Goal: Task Accomplishment & Management: Use online tool/utility

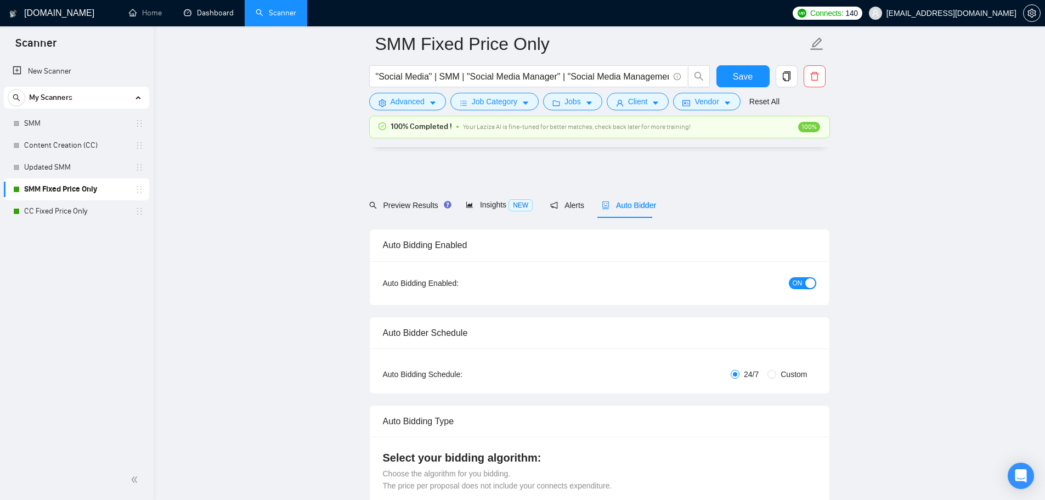
scroll to position [2912, 0]
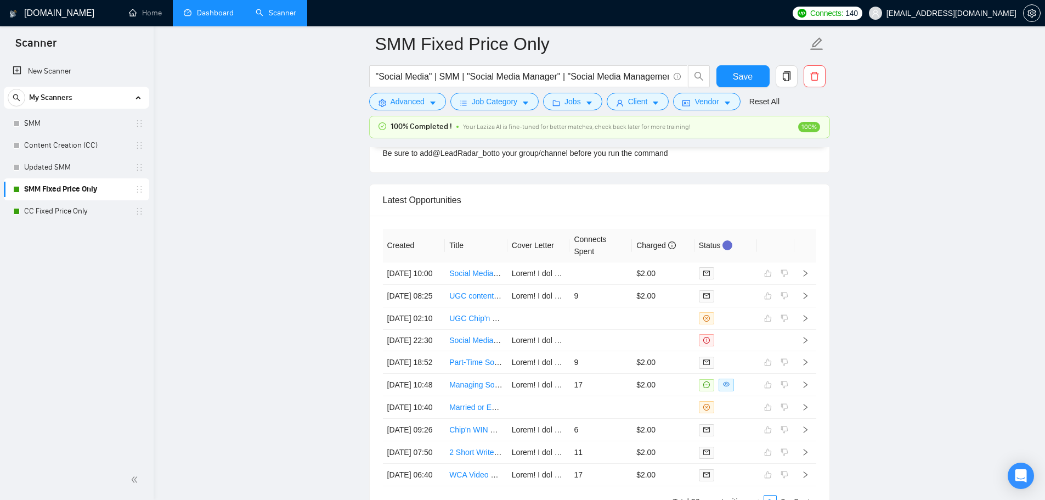
drag, startPoint x: 0, startPoint y: 0, endPoint x: 211, endPoint y: 11, distance: 211.4
click at [211, 11] on link "Dashboard" at bounding box center [209, 12] width 50 height 9
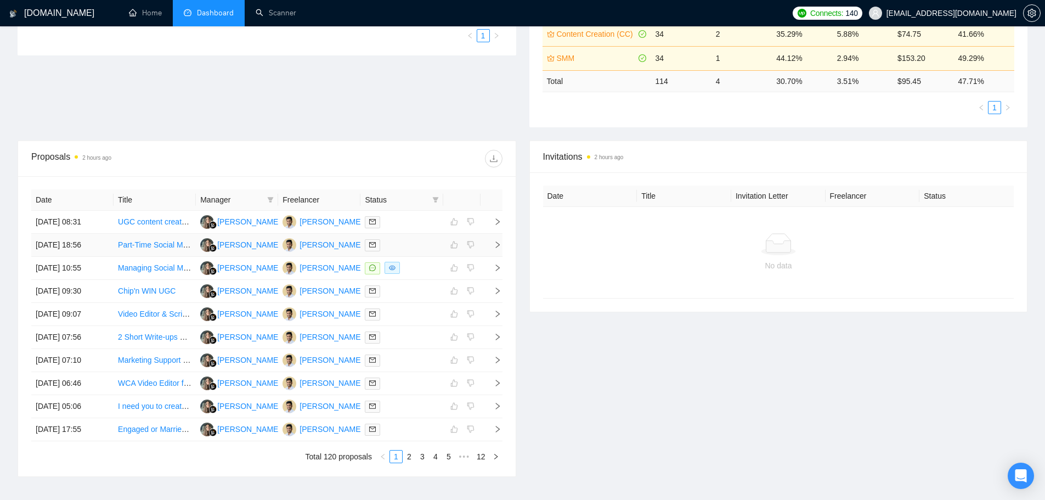
scroll to position [329, 0]
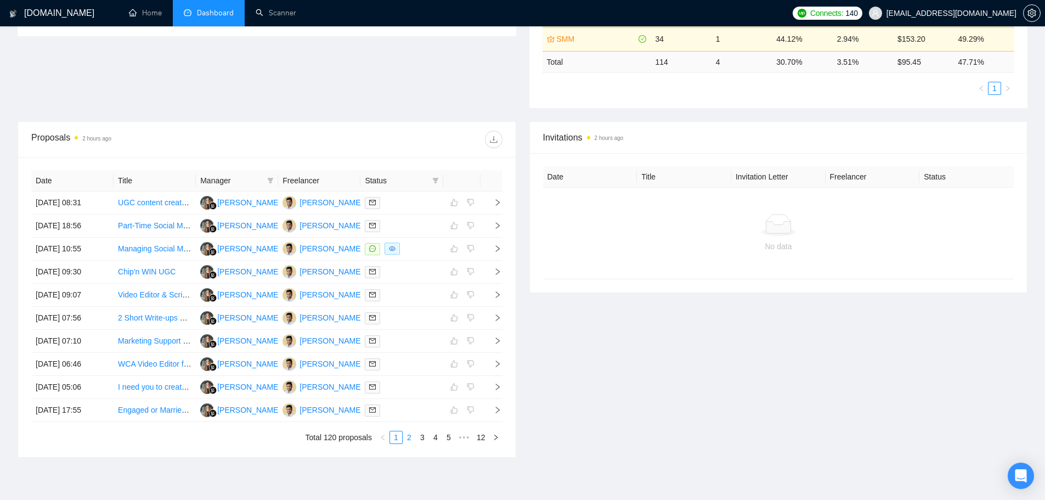
click at [407, 438] on link "2" at bounding box center [409, 437] width 12 height 12
click at [417, 435] on link "3" at bounding box center [422, 437] width 12 height 12
click at [395, 437] on link "1" at bounding box center [396, 437] width 12 height 12
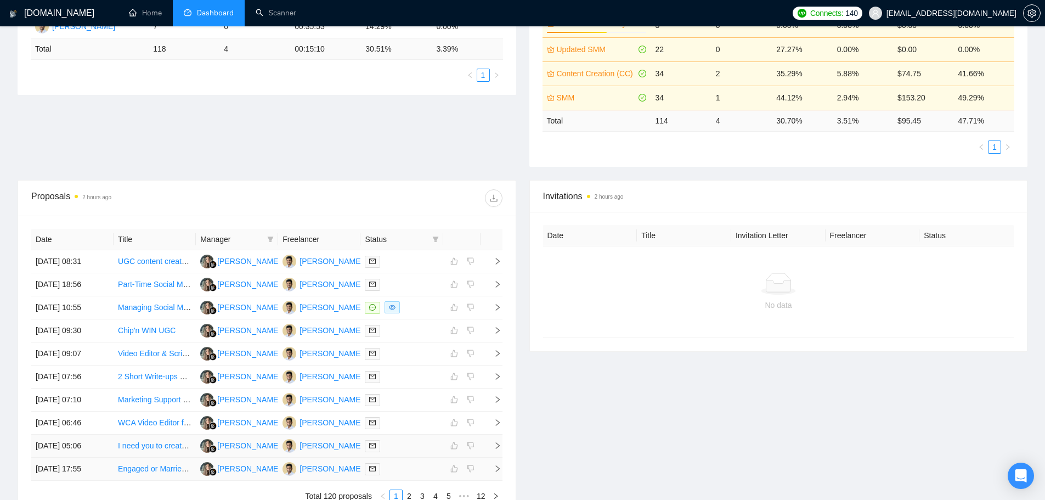
scroll to position [329, 0]
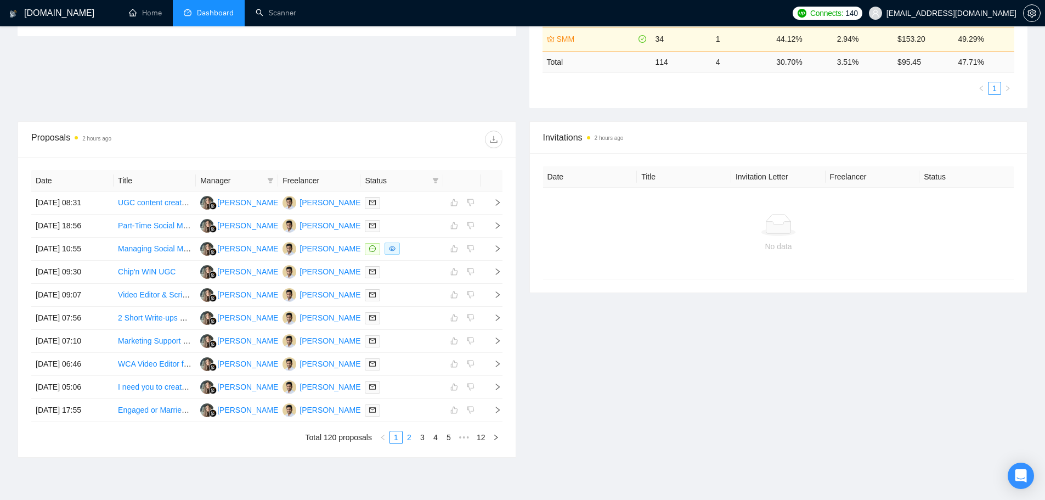
click at [408, 441] on link "2" at bounding box center [409, 437] width 12 height 12
click at [418, 439] on link "3" at bounding box center [422, 437] width 12 height 12
click at [394, 440] on link "1" at bounding box center [396, 437] width 12 height 12
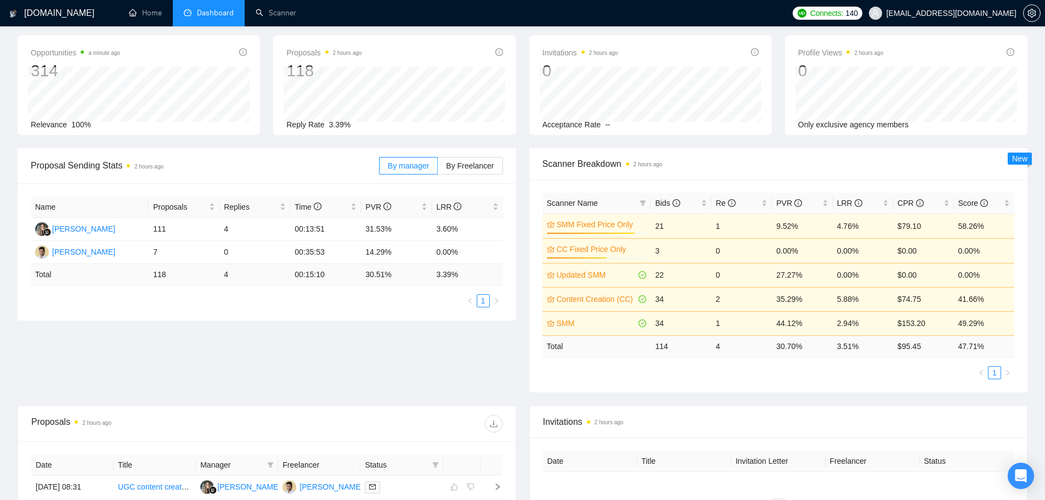
scroll to position [0, 0]
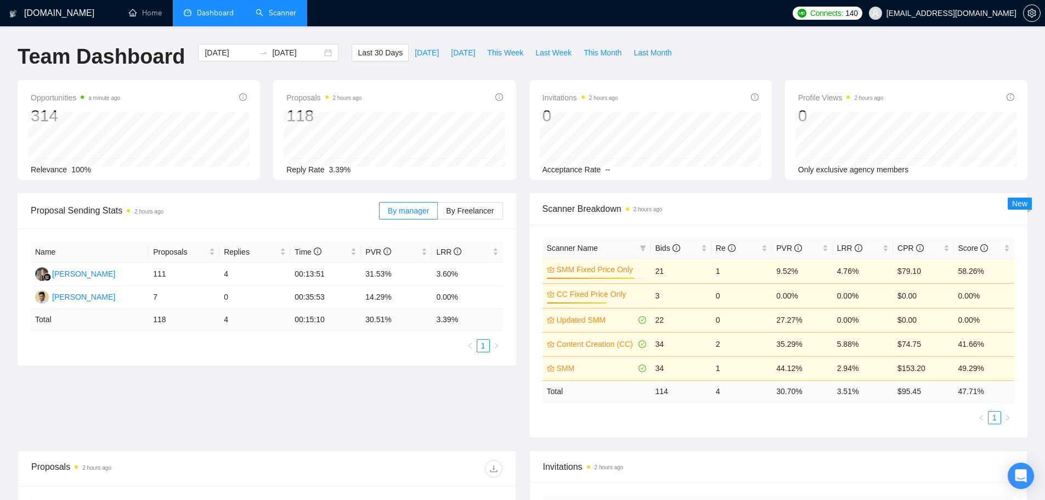
click at [290, 12] on link "Scanner" at bounding box center [276, 12] width 41 height 9
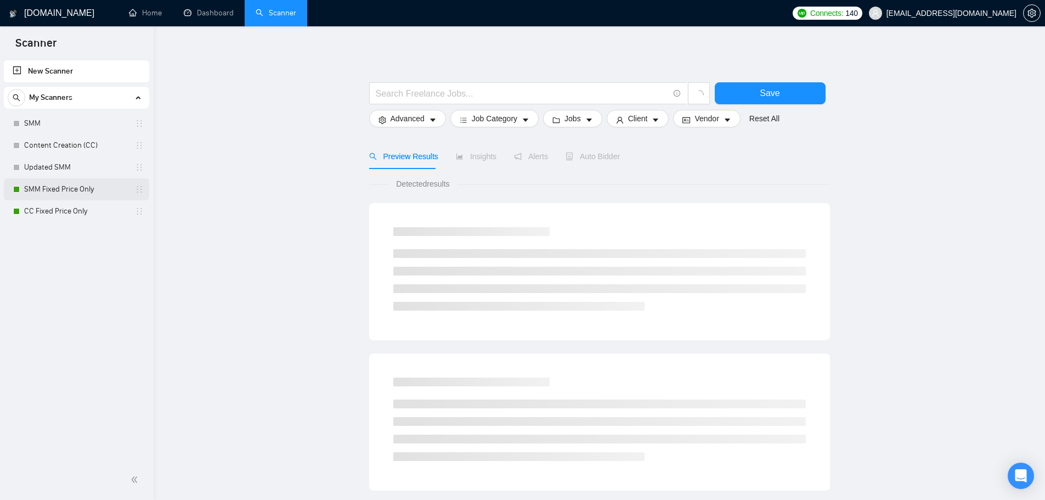
click at [60, 188] on link "SMM Fixed Price Only" at bounding box center [76, 189] width 104 height 22
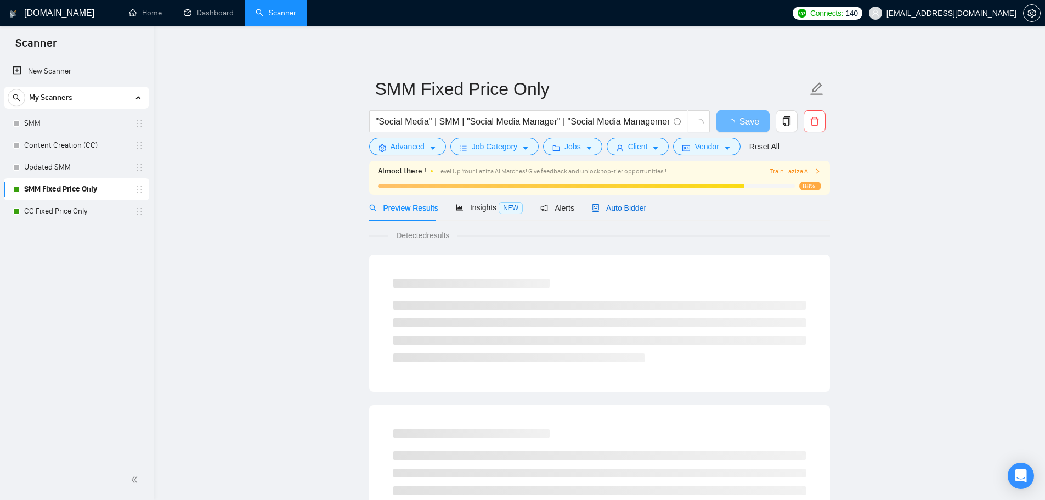
click at [633, 205] on span "Auto Bidder" at bounding box center [619, 207] width 54 height 9
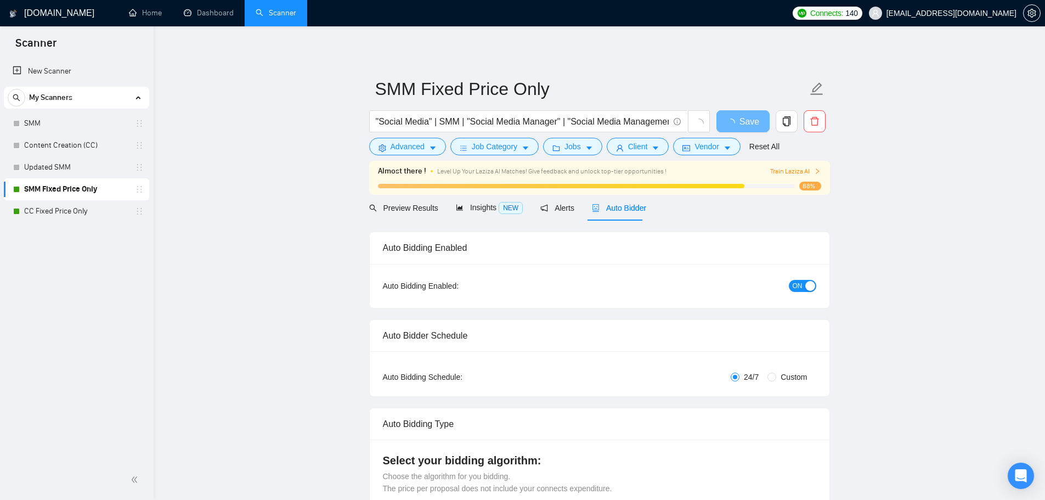
checkbox input "true"
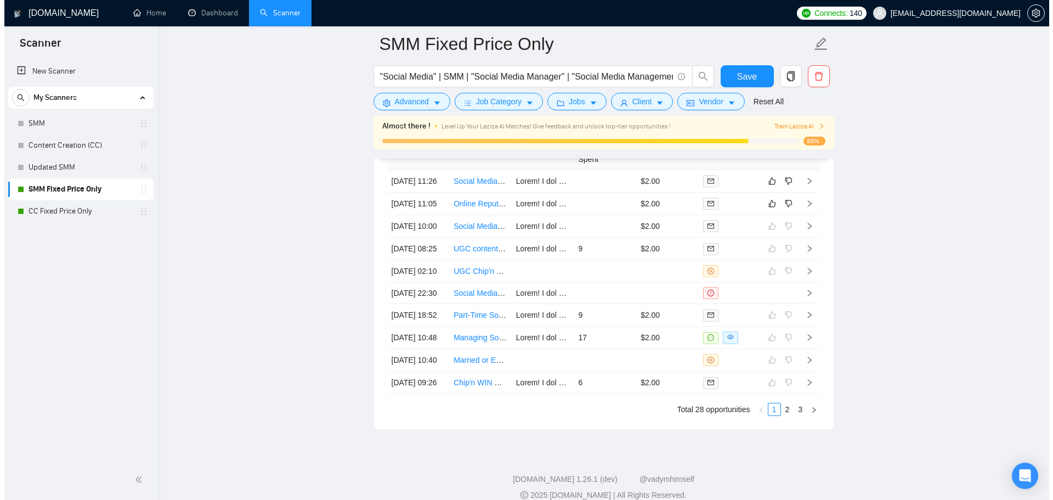
scroll to position [2966, 0]
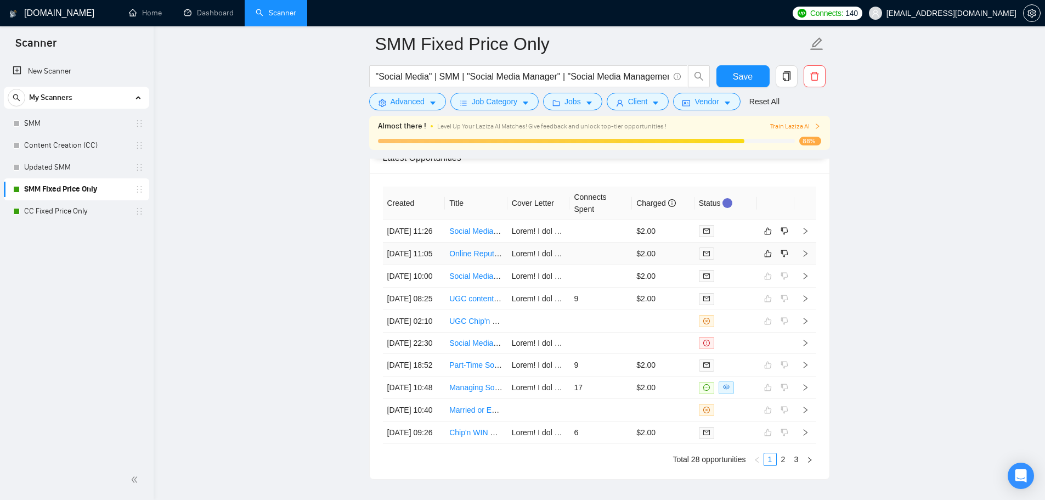
click at [599, 265] on td at bounding box center [600, 253] width 63 height 22
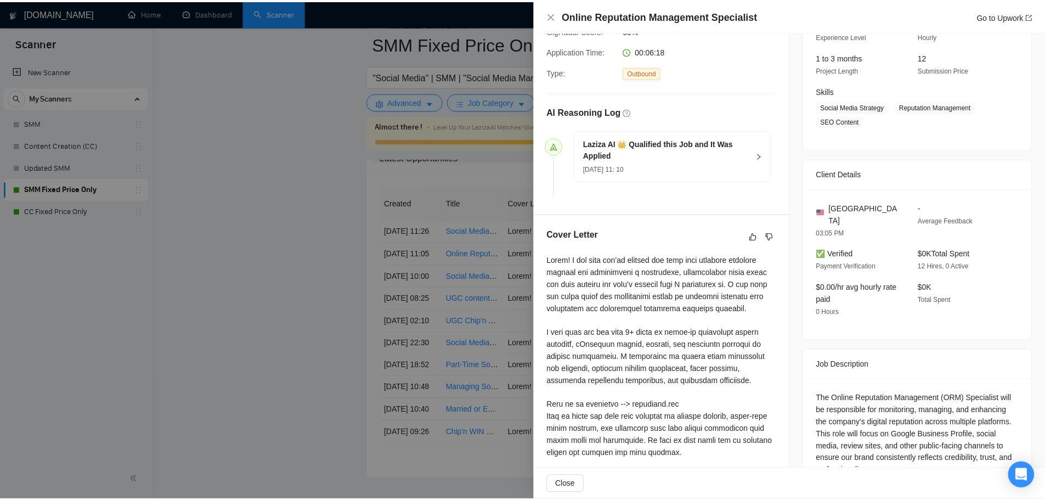
scroll to position [365, 0]
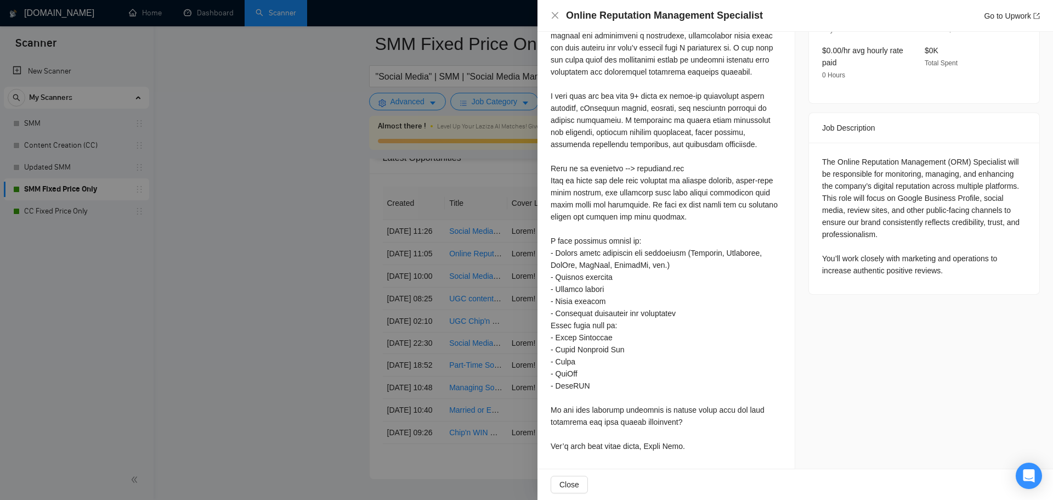
click at [320, 262] on div at bounding box center [526, 250] width 1053 height 500
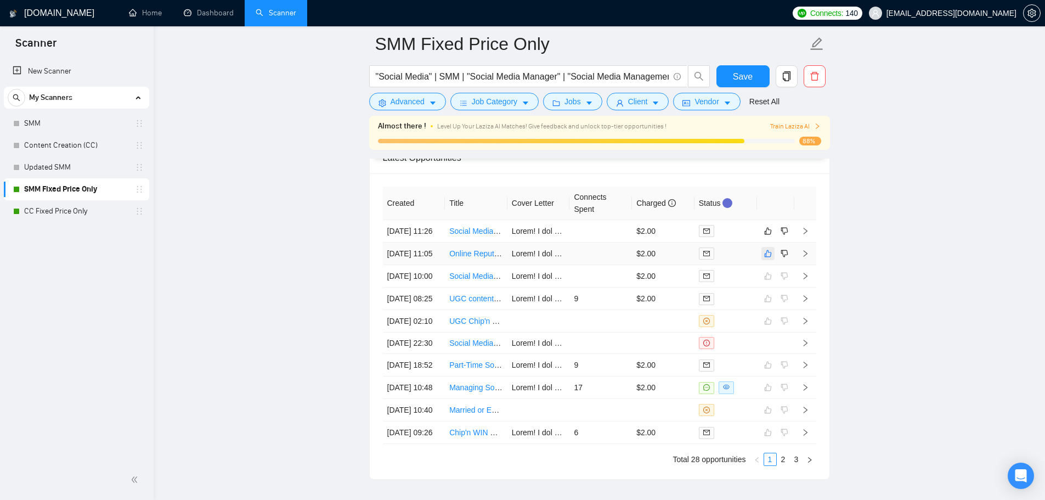
click at [772, 260] on button "button" at bounding box center [767, 253] width 13 height 13
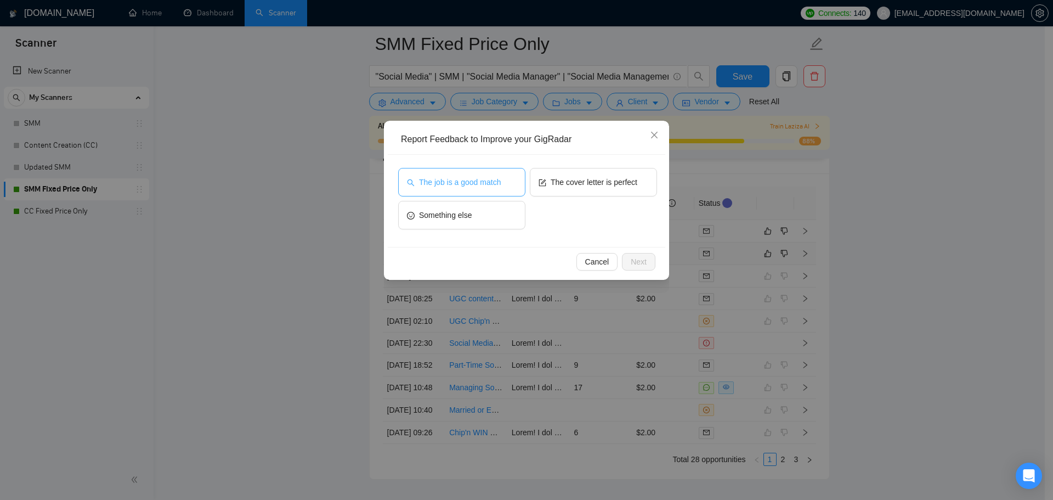
click at [483, 178] on span "The job is a good match" at bounding box center [460, 182] width 82 height 12
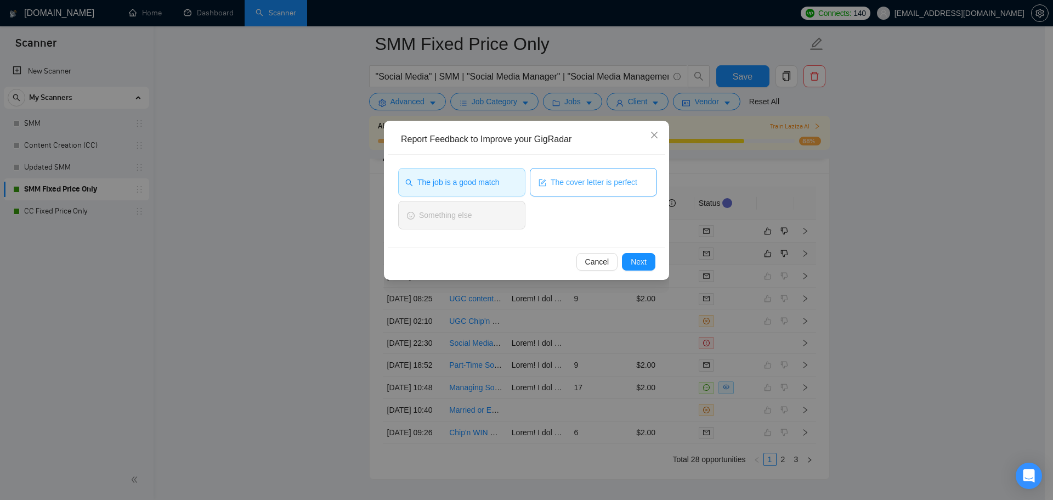
click at [623, 188] on span "The cover letter is perfect" at bounding box center [594, 182] width 87 height 12
click at [642, 256] on span "Next" at bounding box center [639, 262] width 16 height 12
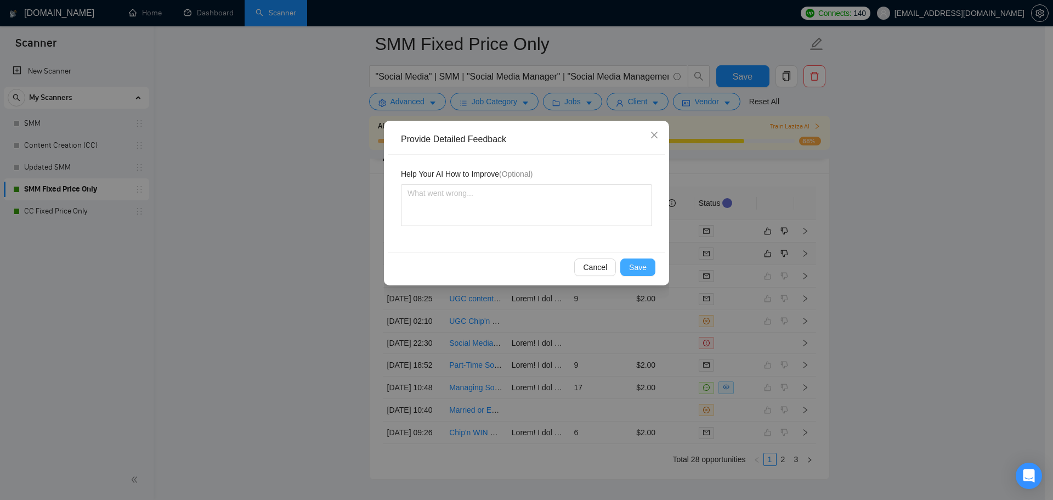
click at [646, 275] on button "Save" at bounding box center [637, 267] width 35 height 18
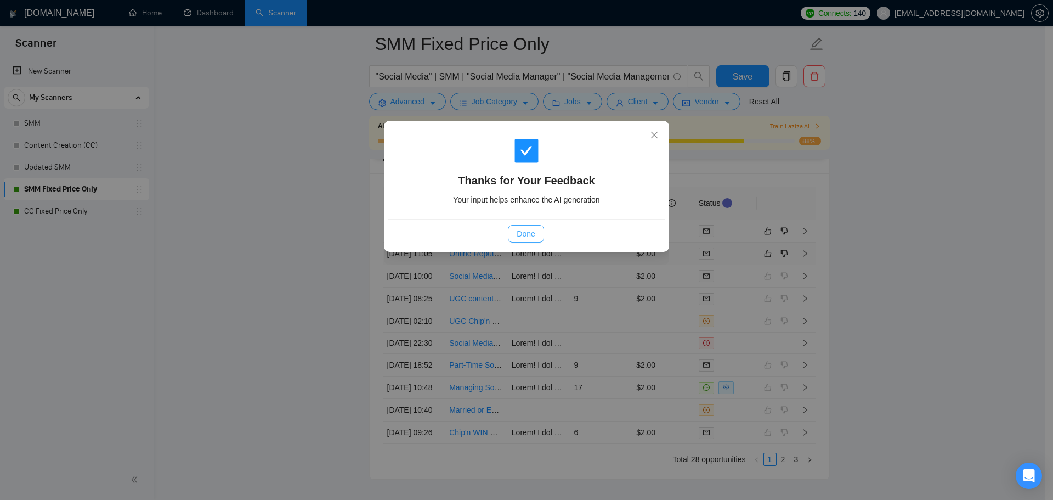
click at [522, 236] on span "Done" at bounding box center [526, 234] width 18 height 12
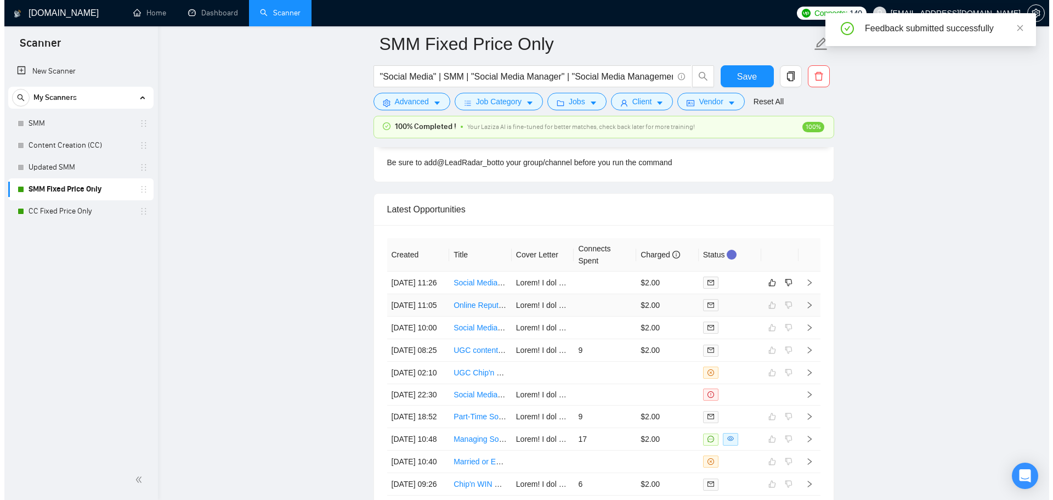
scroll to position [2855, 0]
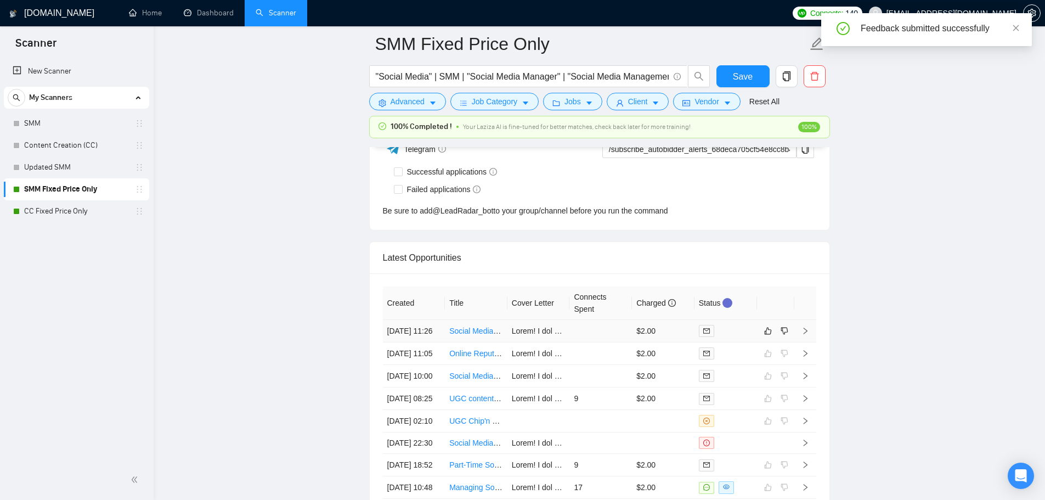
click at [600, 341] on td at bounding box center [600, 331] width 63 height 22
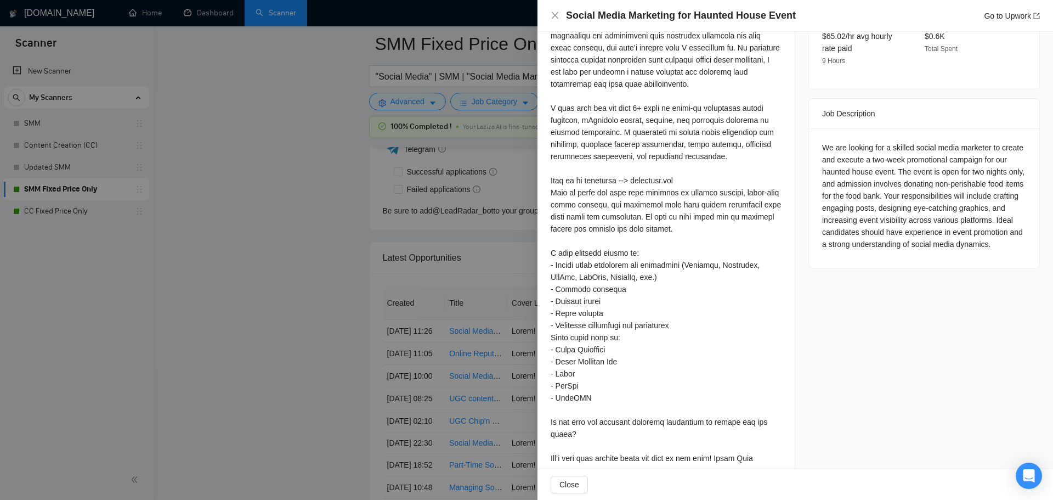
click at [483, 333] on div at bounding box center [526, 250] width 1053 height 500
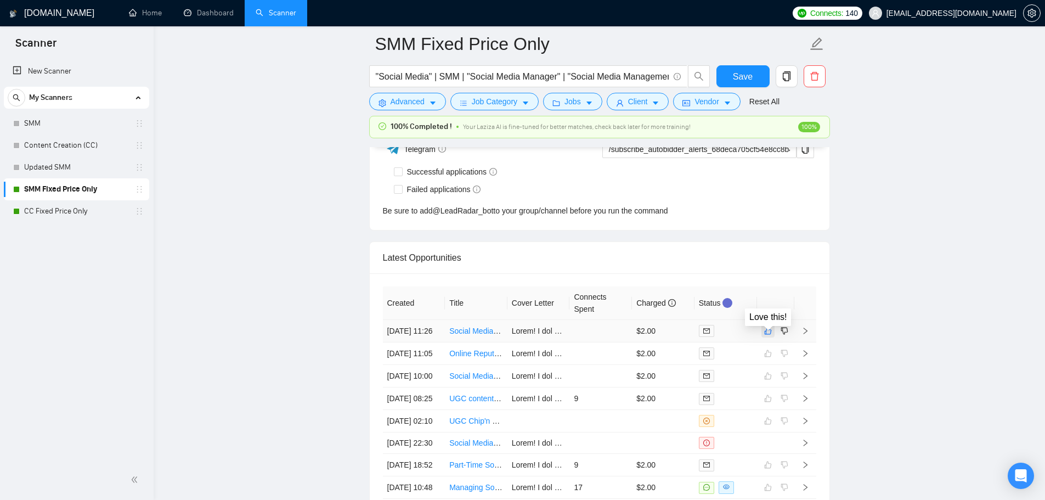
click at [767, 335] on icon "like" at bounding box center [768, 330] width 8 height 9
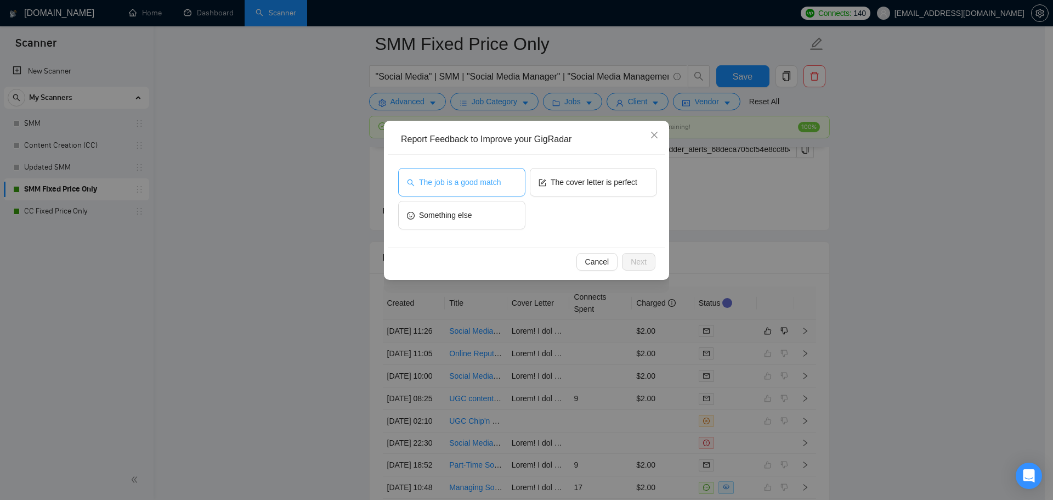
click at [446, 182] on span "The job is a good match" at bounding box center [460, 182] width 82 height 12
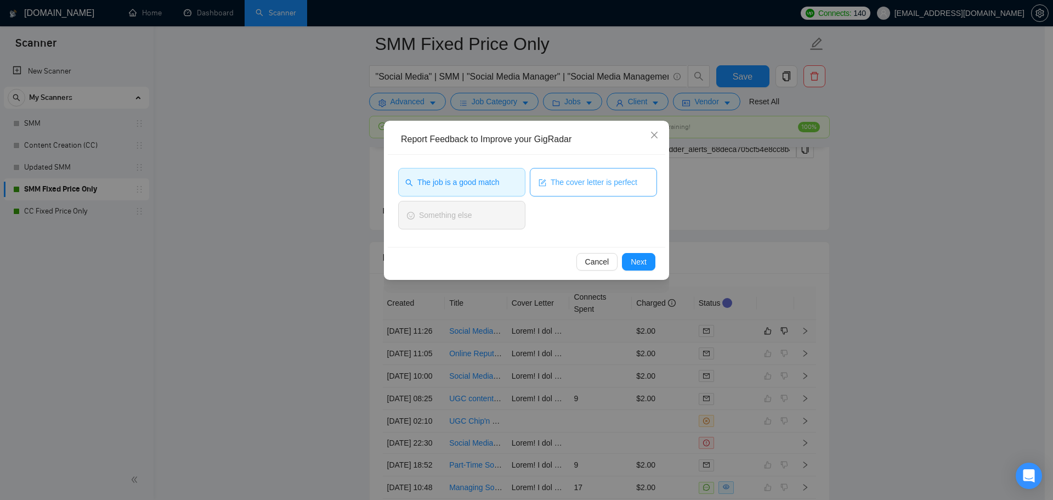
click at [625, 183] on span "The cover letter is perfect" at bounding box center [594, 182] width 87 height 12
click at [636, 271] on div "Cancel Next" at bounding box center [527, 261] width 278 height 29
click at [637, 263] on span "Next" at bounding box center [639, 262] width 16 height 12
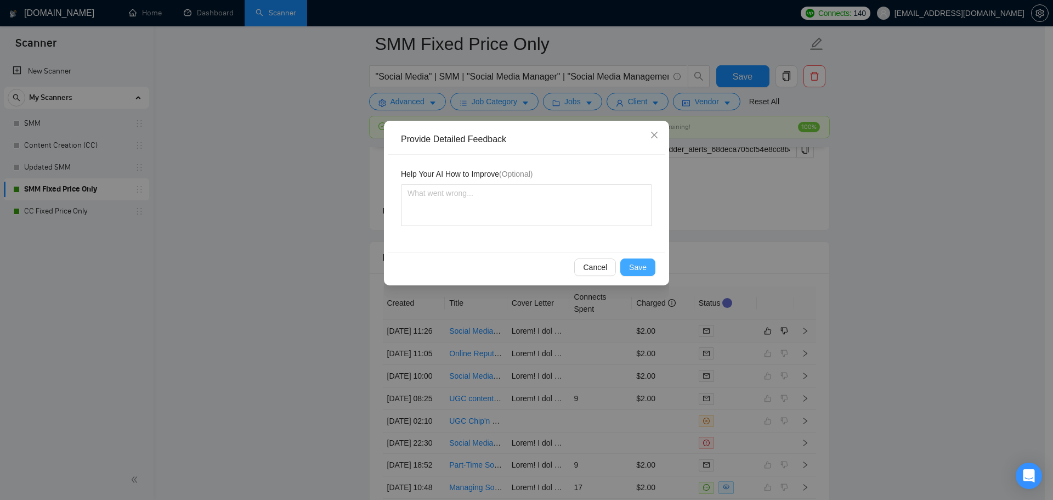
click at [637, 267] on span "Save" at bounding box center [638, 267] width 18 height 12
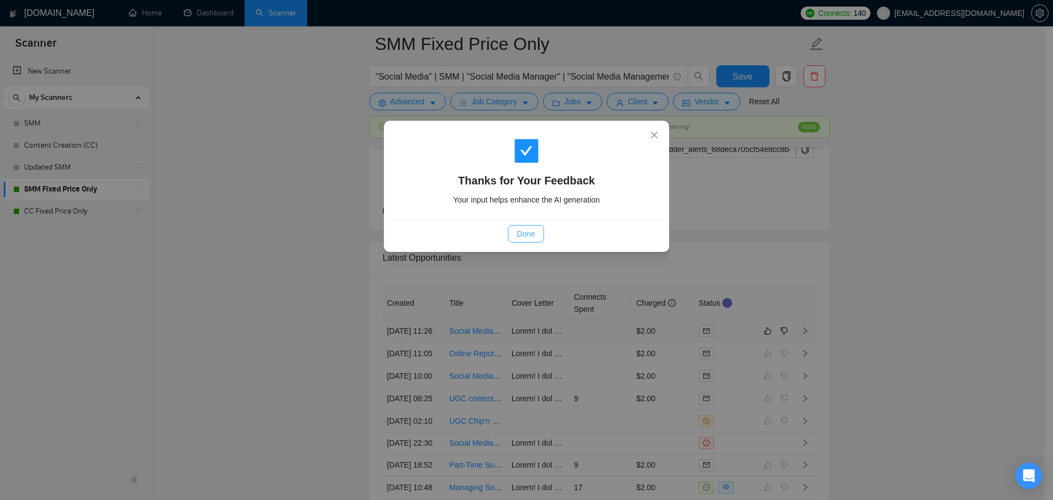
click at [525, 233] on span "Done" at bounding box center [526, 234] width 18 height 12
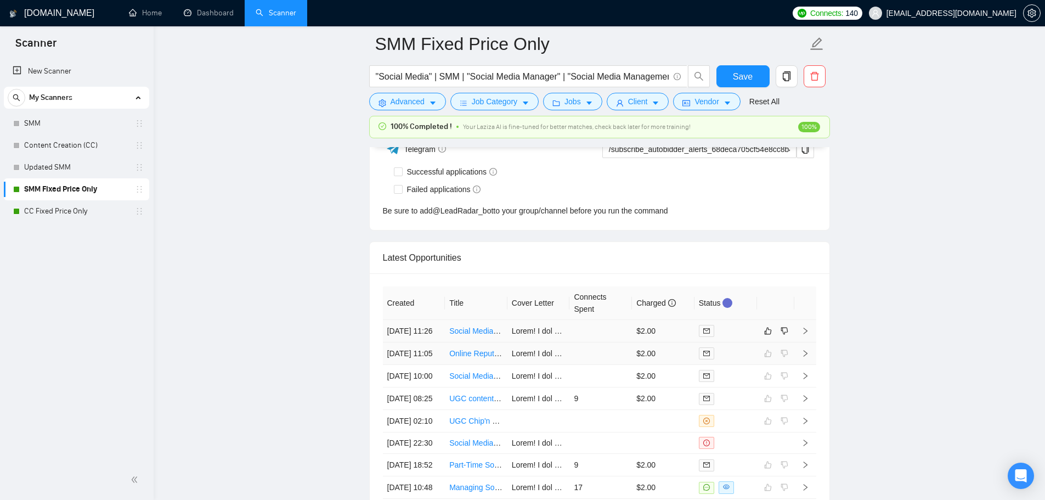
click at [588, 432] on td at bounding box center [600, 442] width 63 height 21
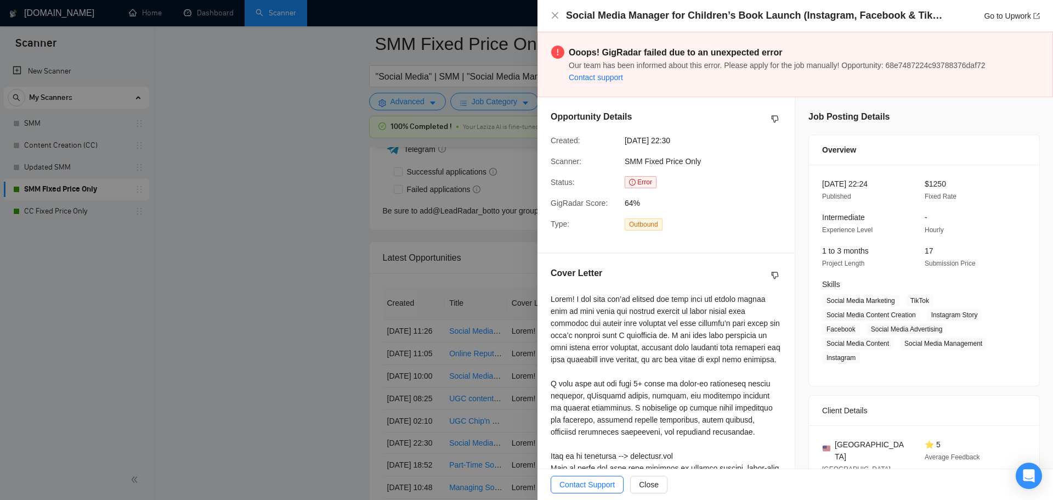
click at [201, 345] on div at bounding box center [526, 250] width 1053 height 500
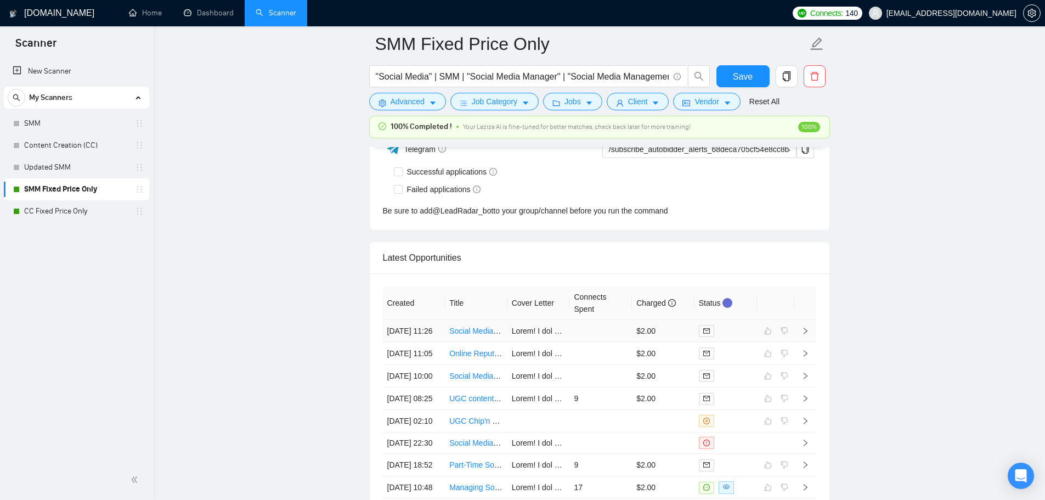
click at [577, 338] on td at bounding box center [600, 331] width 63 height 22
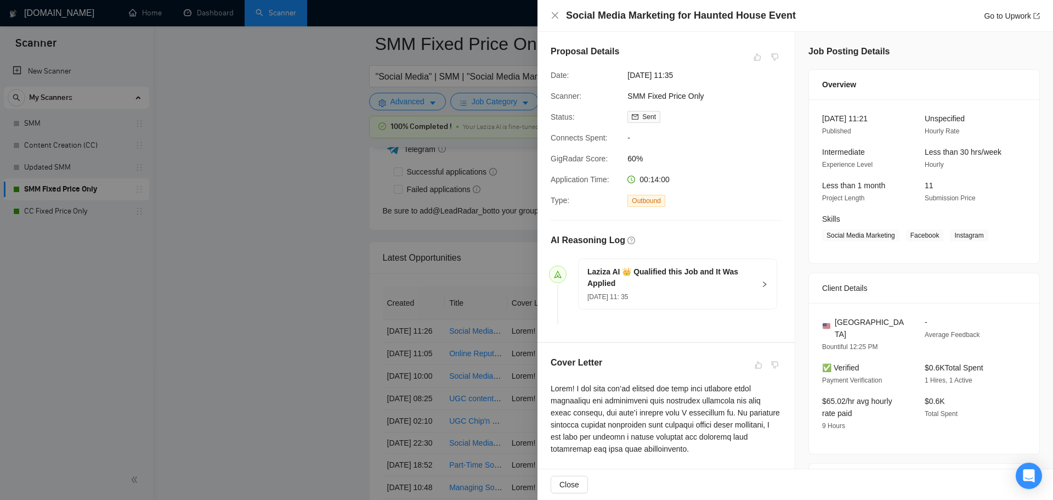
click at [189, 319] on div at bounding box center [526, 250] width 1053 height 500
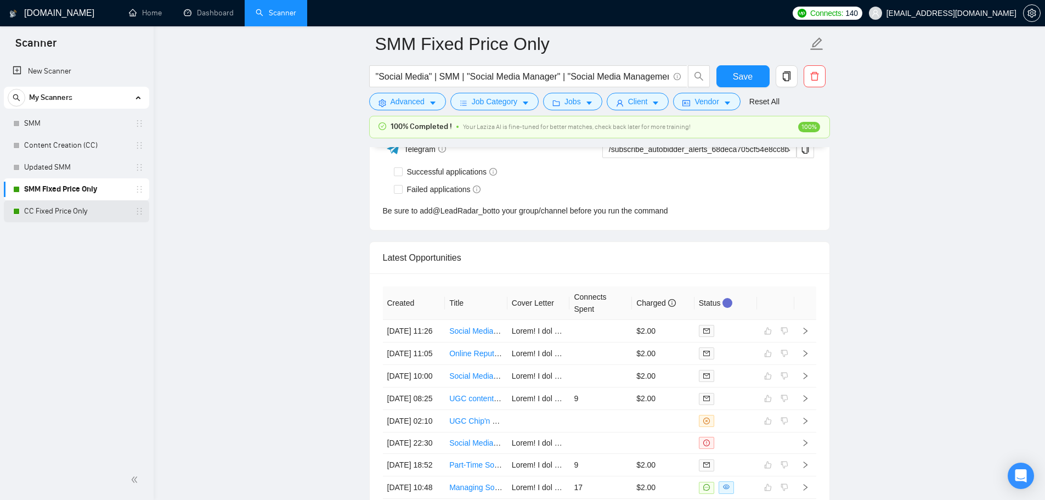
click at [56, 213] on link "CC Fixed Price Only" at bounding box center [76, 211] width 104 height 22
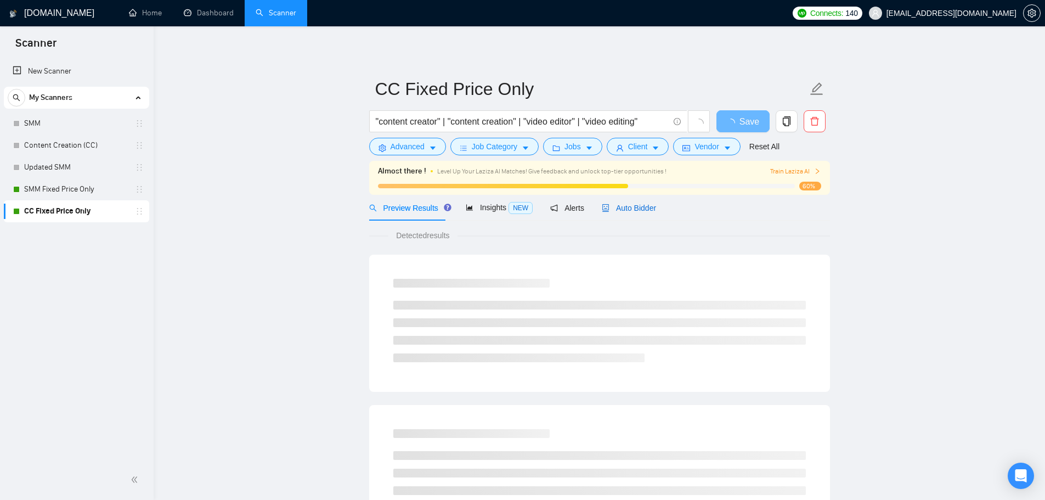
click at [615, 210] on span "Auto Bidder" at bounding box center [629, 207] width 54 height 9
